Goal: Find specific page/section: Find specific page/section

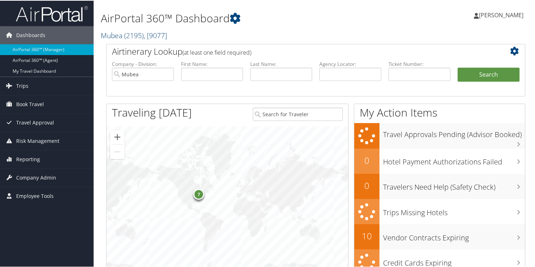
drag, startPoint x: 127, startPoint y: 35, endPoint x: 123, endPoint y: 38, distance: 4.9
click at [127, 35] on span "( 2195 )" at bounding box center [133, 35] width 19 height 10
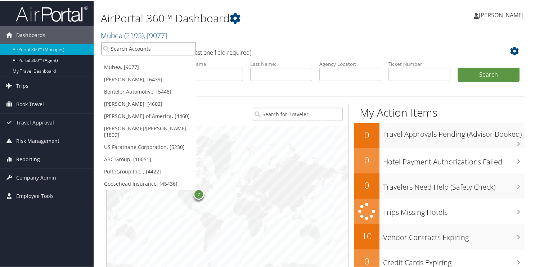
click at [126, 51] on input "search" at bounding box center [148, 47] width 95 height 13
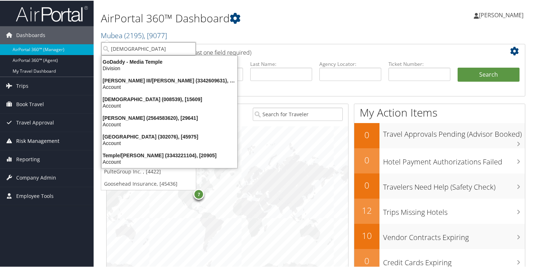
type input "temple"
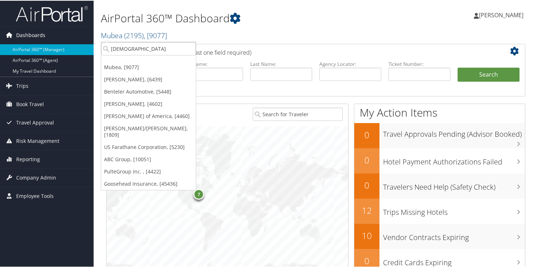
click at [27, 32] on span "Dashboards" at bounding box center [30, 35] width 29 height 18
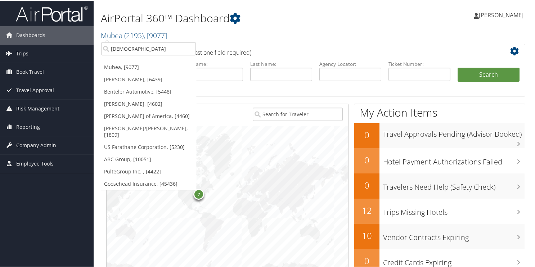
click at [29, 15] on img at bounding box center [52, 13] width 72 height 17
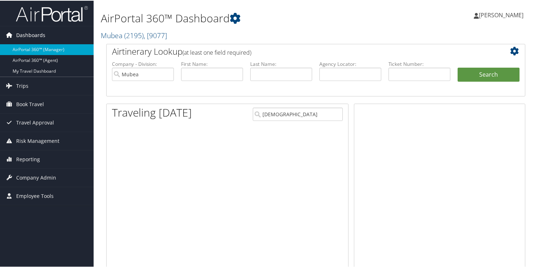
click at [39, 33] on span "Dashboards" at bounding box center [30, 35] width 29 height 18
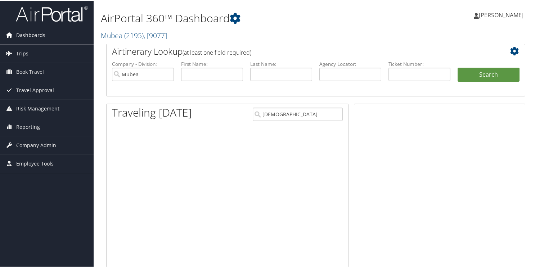
click at [13, 34] on icon at bounding box center [9, 34] width 11 height 11
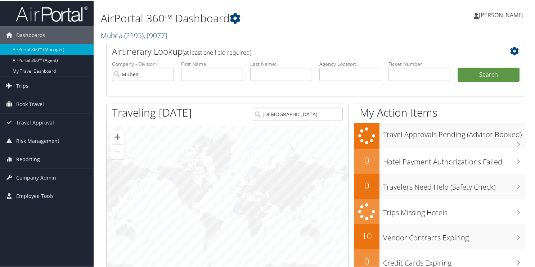
click at [111, 32] on link "Mubea ( 2195 ) , [ 9077 ]" at bounding box center [134, 35] width 66 height 10
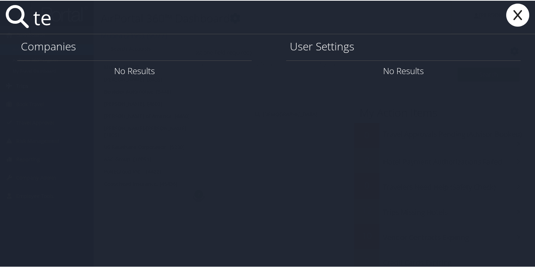
type input "t"
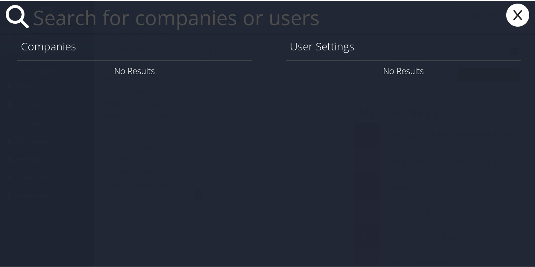
type input "o"
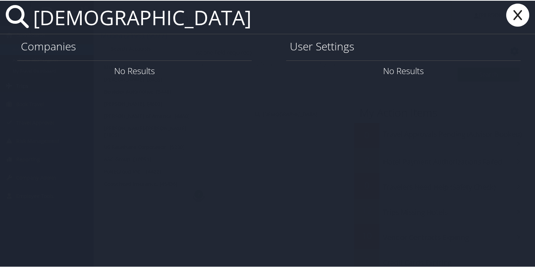
type input "temple"
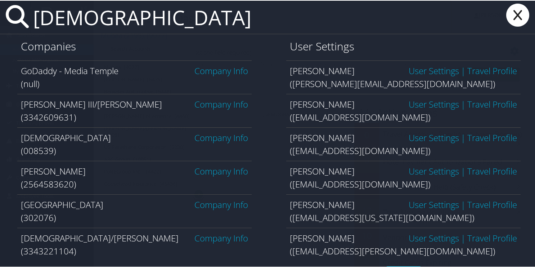
click at [218, 207] on link "Company Info" at bounding box center [221, 204] width 54 height 12
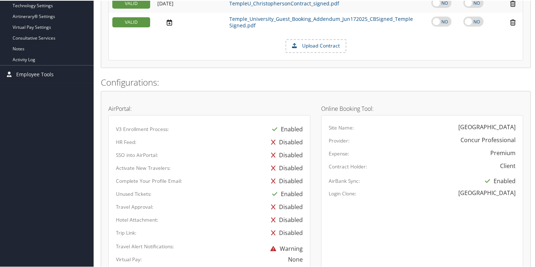
scroll to position [288, 0]
